Goal: Transaction & Acquisition: Obtain resource

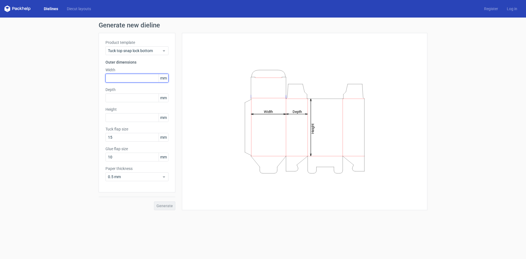
click at [146, 81] on input "text" at bounding box center [136, 78] width 63 height 9
type input "45"
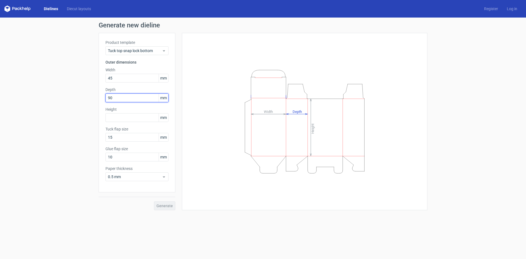
type input "90"
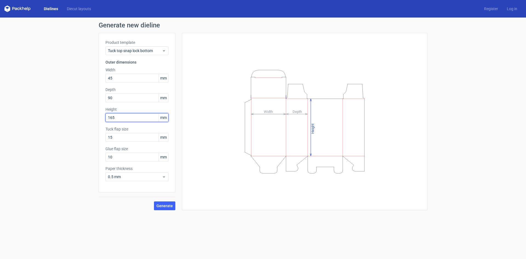
type input "165"
click at [154, 201] on button "Generate" at bounding box center [164, 205] width 21 height 9
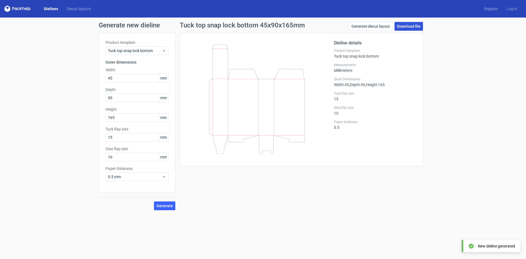
click at [405, 27] on link "Download file" at bounding box center [409, 26] width 28 height 9
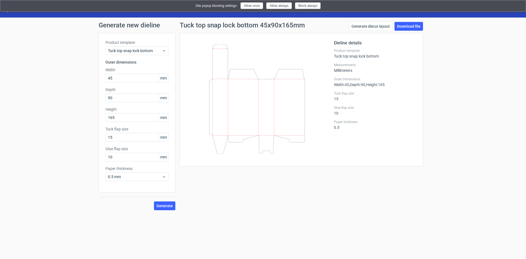
click at [518, 6] on img at bounding box center [518, 6] width 4 height 4
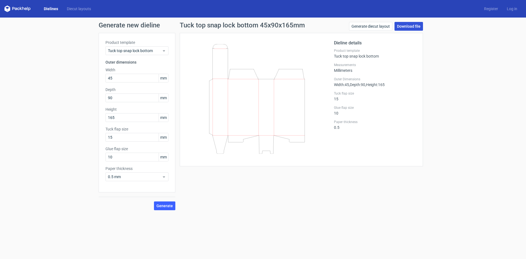
click at [406, 25] on link "Download file" at bounding box center [409, 26] width 28 height 9
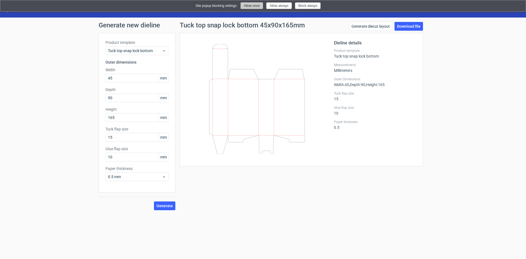
click at [255, 7] on button "Allow once" at bounding box center [252, 5] width 22 height 7
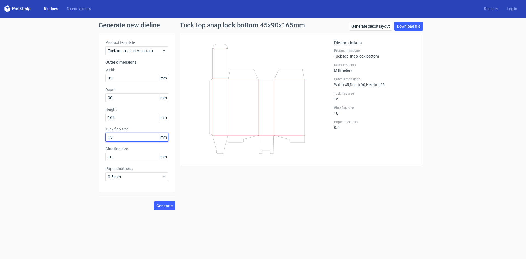
drag, startPoint x: 135, startPoint y: 138, endPoint x: 94, endPoint y: 139, distance: 41.1
click at [94, 139] on div "Generate new dieline Product template Tuck top snap lock bottom Outer dimension…" at bounding box center [263, 116] width 526 height 197
type input "20"
click at [154, 201] on button "Generate" at bounding box center [164, 205] width 21 height 9
drag, startPoint x: 89, startPoint y: 162, endPoint x: 85, endPoint y: 163, distance: 3.9
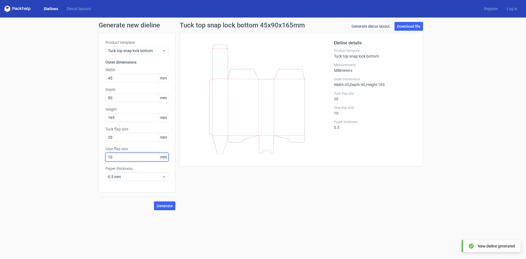
click at [85, 163] on div "Generate new dieline Product template Tuck top snap lock bottom Outer dimension…" at bounding box center [263, 116] width 526 height 197
type input "40"
click at [154, 201] on button "Generate" at bounding box center [164, 205] width 21 height 9
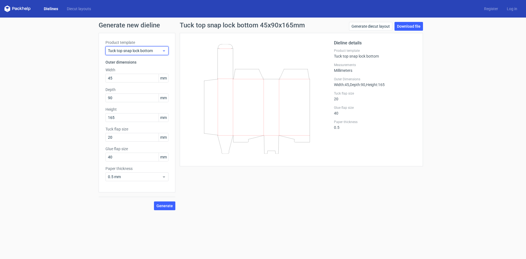
click at [142, 47] on div "Tuck top snap lock bottom" at bounding box center [136, 50] width 63 height 9
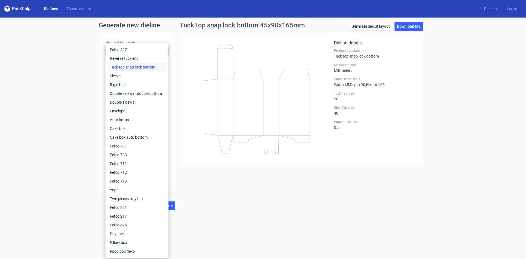
click at [57, 67] on div "Generate new dieline Product template Tuck top snap lock bottom Outer dimension…" at bounding box center [263, 116] width 526 height 197
